Goal: Use online tool/utility: Utilize a website feature to perform a specific function

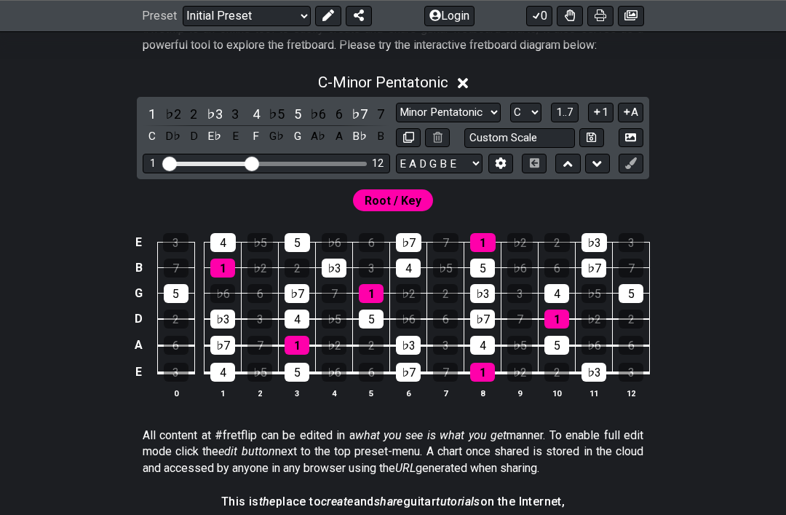
scroll to position [308, 0]
click at [396, 122] on select "Minor Pentatonic Click to edit Minor Pentatonic Major Pentatonic Minor Blues Ma…" at bounding box center [448, 113] width 105 height 20
select select "Major"
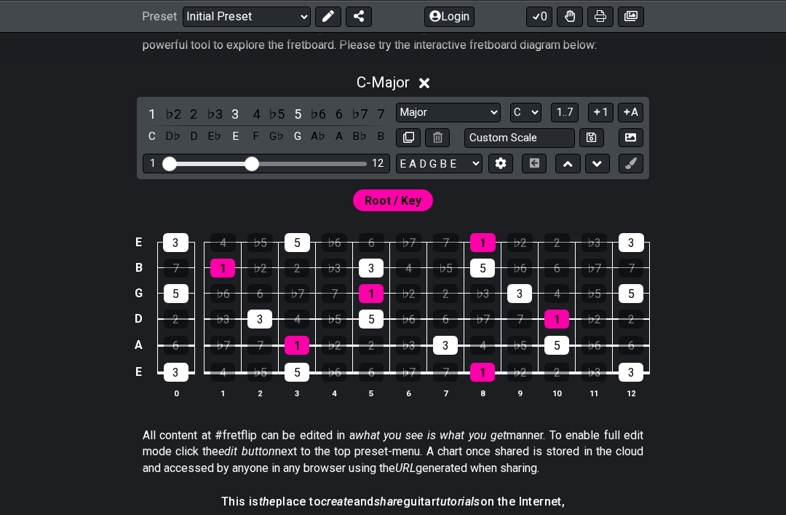
click at [410, 211] on span "Root / Key" at bounding box center [393, 200] width 57 height 21
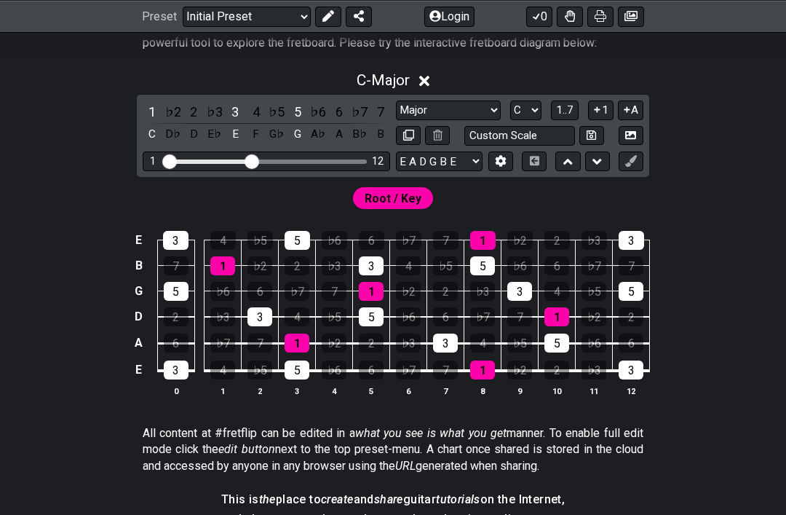
scroll to position [302, 0]
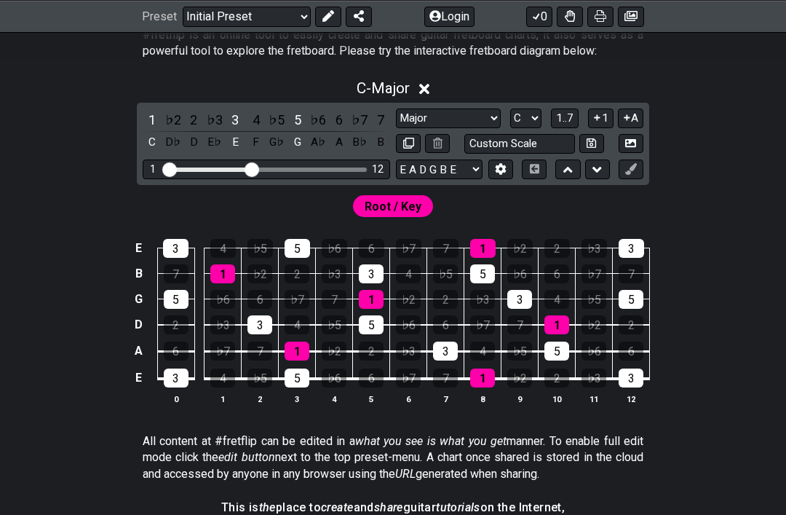
click at [464, 154] on input "Custom Scale" at bounding box center [519, 144] width 111 height 20
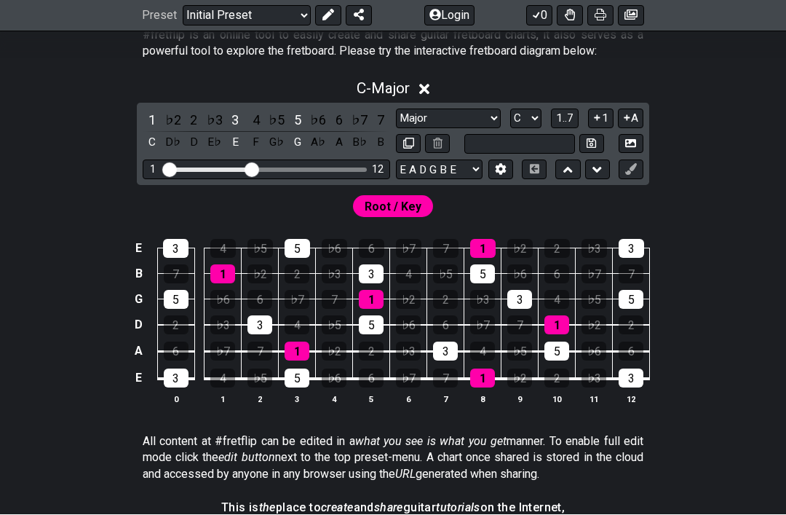
scroll to position [300, 0]
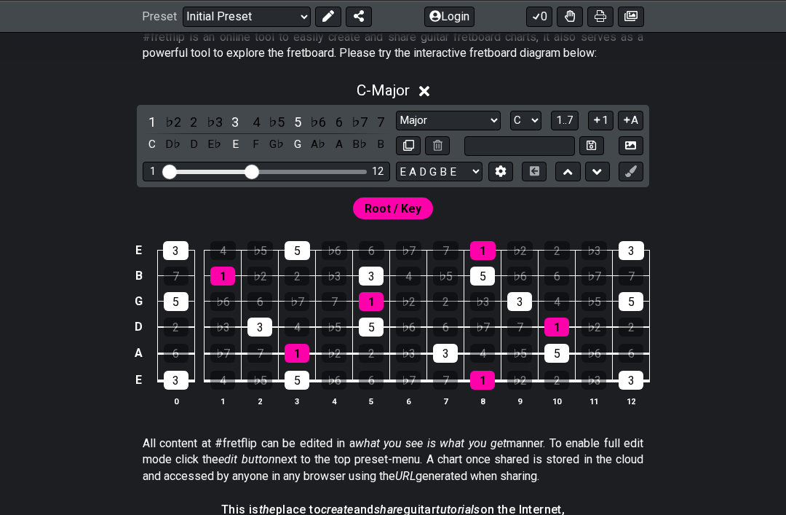
click at [344, 181] on div "1 12" at bounding box center [266, 172] width 247 height 20
type input "Custom Scale"
click at [307, 187] on div "1 ♭2 2 ♭3 3 4 ♭5 5 ♭6 6 ♭7 7 C D♭ D E♭ E F G♭ G A♭ A B♭ B Minor Pentatonic Clic…" at bounding box center [393, 146] width 512 height 82
click at [312, 174] on div "Visible fret range" at bounding box center [267, 172] width 202 height 4
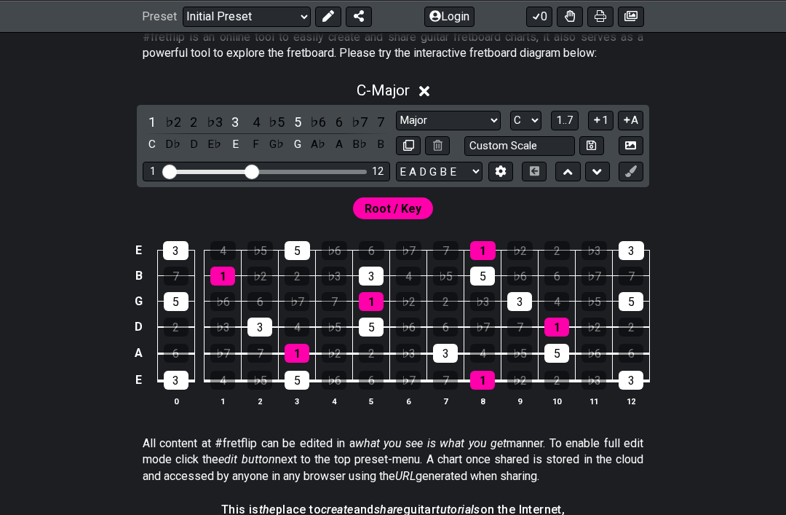
click at [312, 174] on div "Visible fret range" at bounding box center [267, 172] width 202 height 4
click at [316, 181] on div "1 12" at bounding box center [266, 172] width 247 height 20
click at [329, 181] on div "1 12" at bounding box center [266, 172] width 247 height 20
click at [320, 181] on div "1 12" at bounding box center [266, 172] width 247 height 20
click at [301, 181] on div "1 12" at bounding box center [266, 172] width 247 height 20
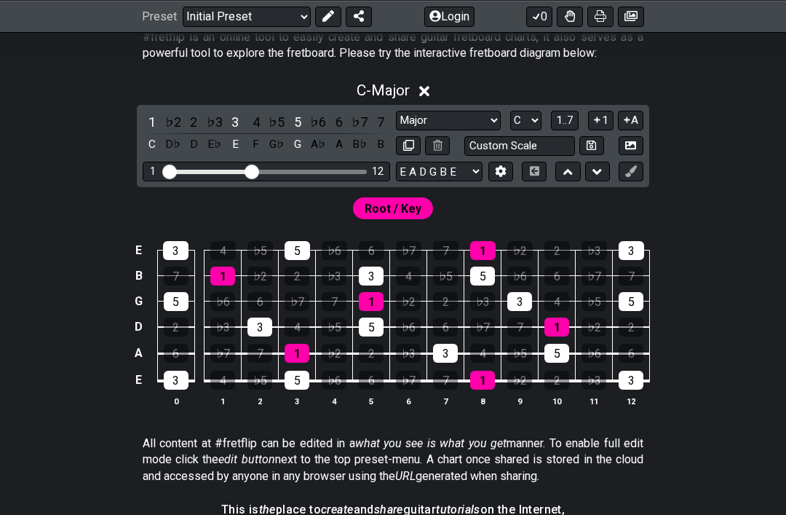
click at [300, 181] on div "1 12" at bounding box center [266, 172] width 247 height 20
click at [306, 174] on div "Visible fret range" at bounding box center [267, 172] width 202 height 4
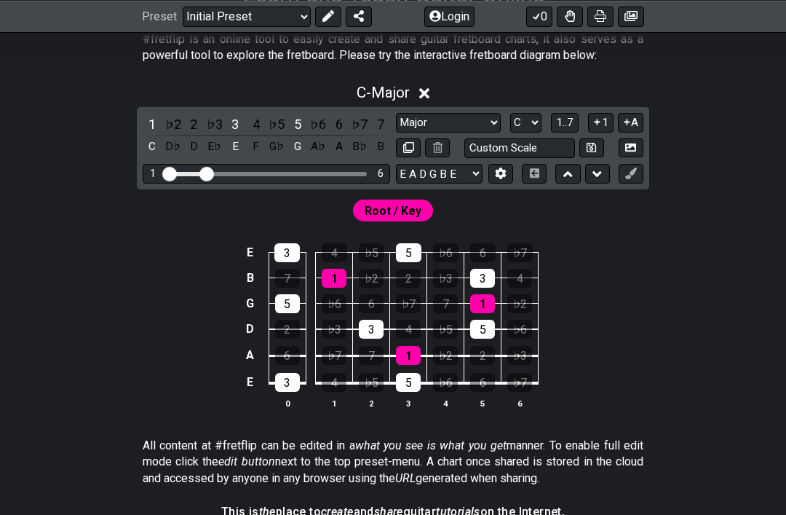
click at [233, 176] on div "Visible fret range" at bounding box center [267, 174] width 202 height 4
click at [225, 176] on div "Visible fret range" at bounding box center [267, 174] width 202 height 4
click at [277, 176] on div "Visible fret range" at bounding box center [267, 174] width 202 height 4
click at [277, 183] on div "1 6" at bounding box center [266, 174] width 247 height 20
click at [246, 183] on div "1 6" at bounding box center [266, 174] width 247 height 20
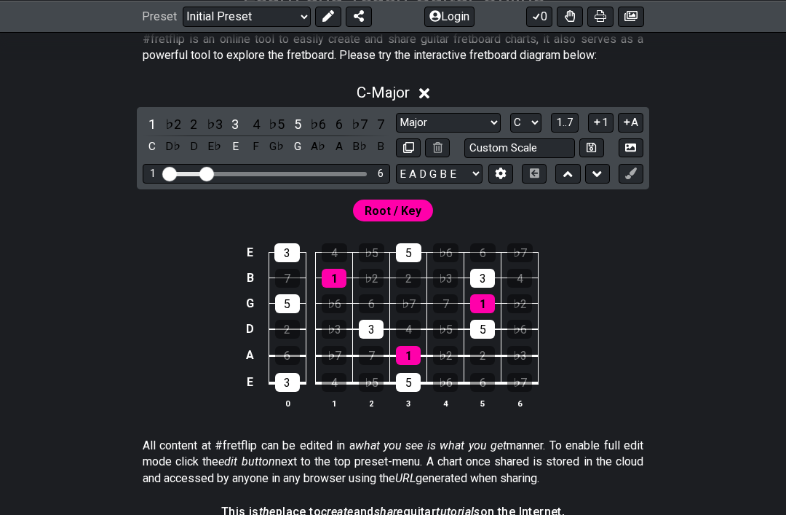
click at [246, 183] on div "1 6" at bounding box center [266, 174] width 247 height 20
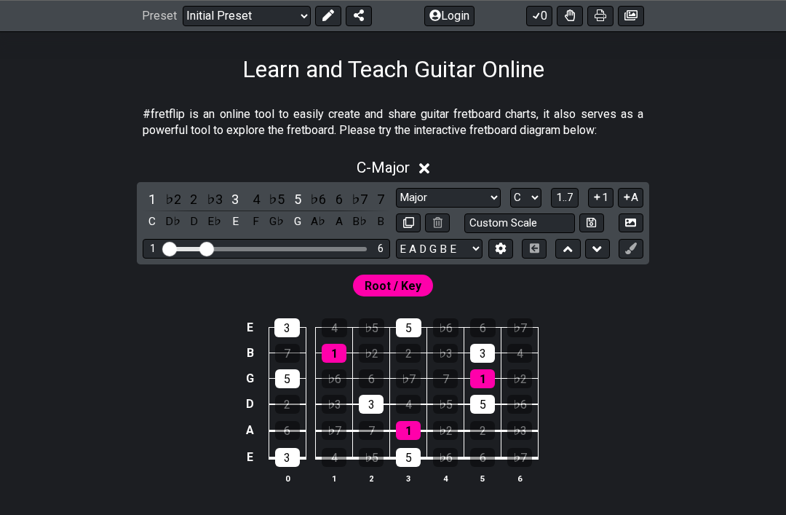
scroll to position [211, 0]
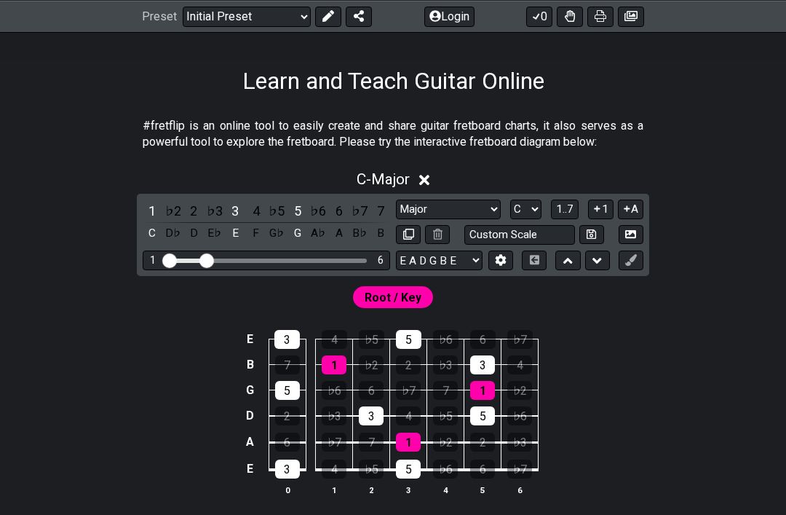
click at [258, 270] on div "1 6" at bounding box center [266, 260] width 247 height 20
click at [251, 270] on div "1 6" at bounding box center [266, 260] width 247 height 20
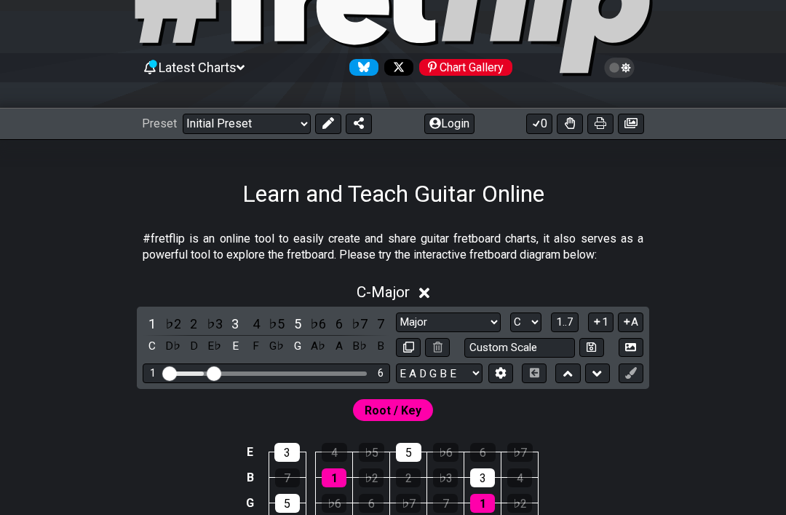
scroll to position [98, 0]
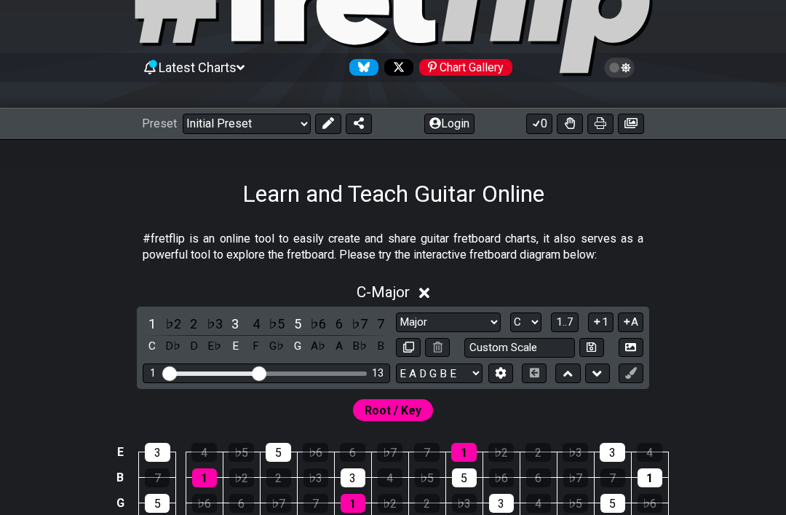
click at [215, 383] on div "1 13" at bounding box center [266, 373] width 247 height 20
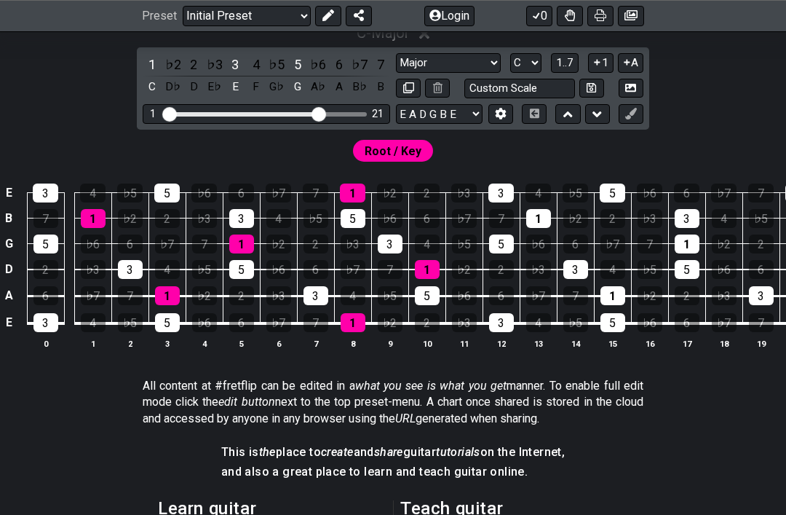
scroll to position [357, 0]
click at [742, 142] on div "C - Major 1 ♭2 2 ♭3 3 4 ♭5 5 ♭6 6 ♭7 7 C D♭ D E♭ E F G♭ G A♭ A B♭ B Minor Penta…" at bounding box center [393, 192] width 786 height 354
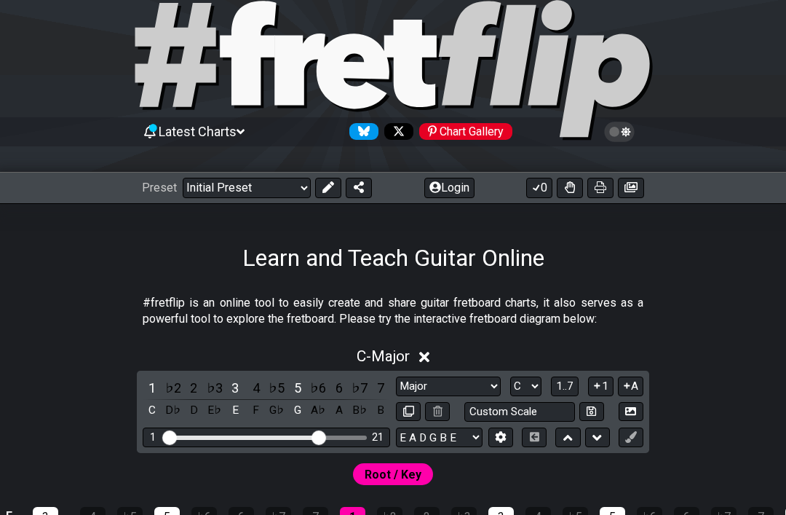
scroll to position [0, 0]
